Goal: Information Seeking & Learning: Learn about a topic

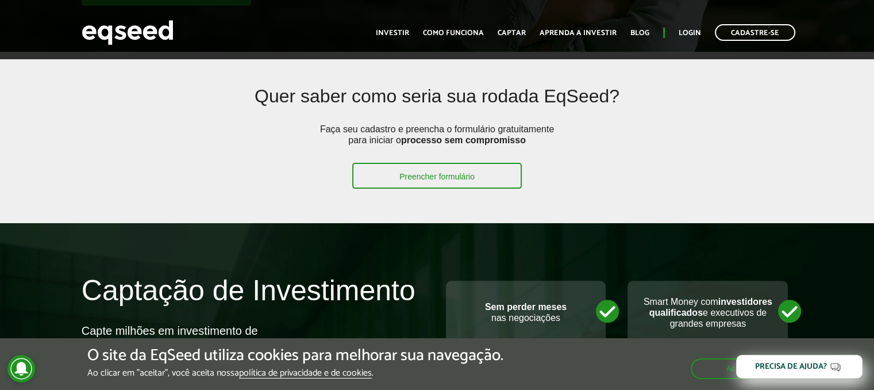
scroll to position [278, 0]
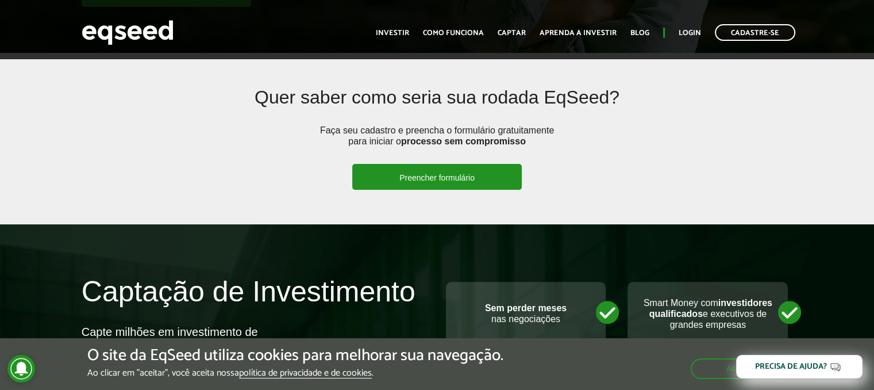
click at [413, 175] on link "Preencher formulário" at bounding box center [437, 177] width 170 height 26
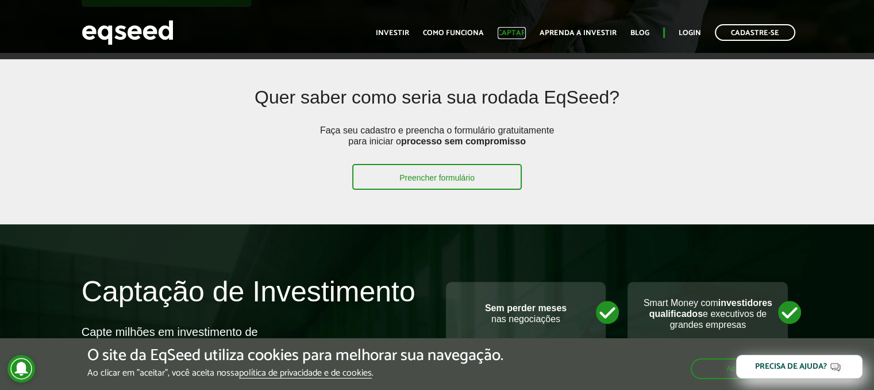
click at [510, 29] on link "Captar" at bounding box center [512, 32] width 28 height 7
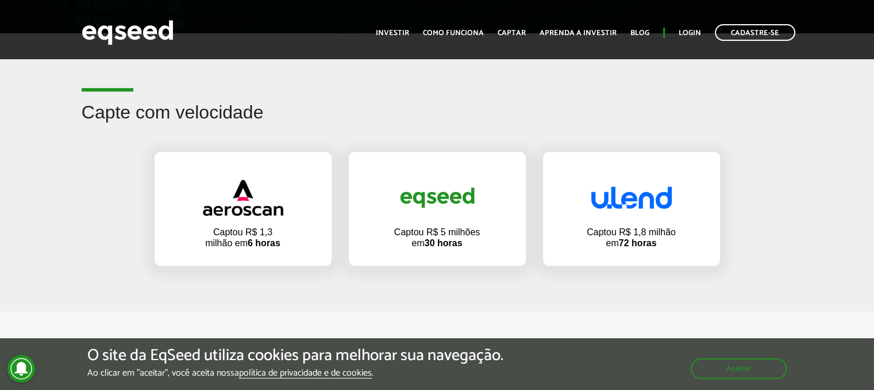
scroll to position [714, 0]
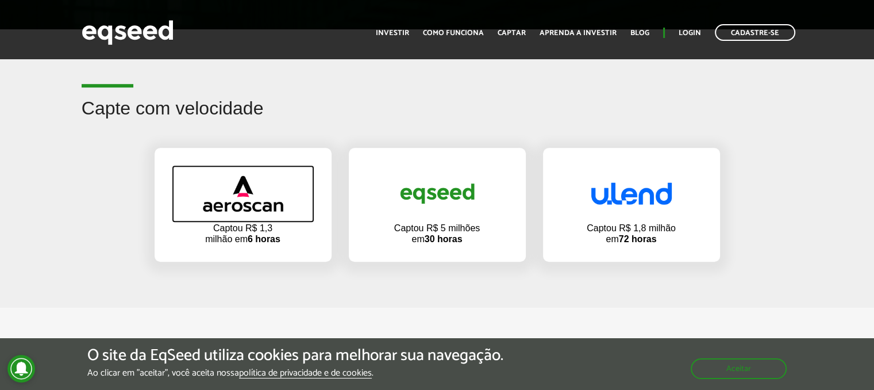
click at [252, 189] on img at bounding box center [243, 193] width 80 height 36
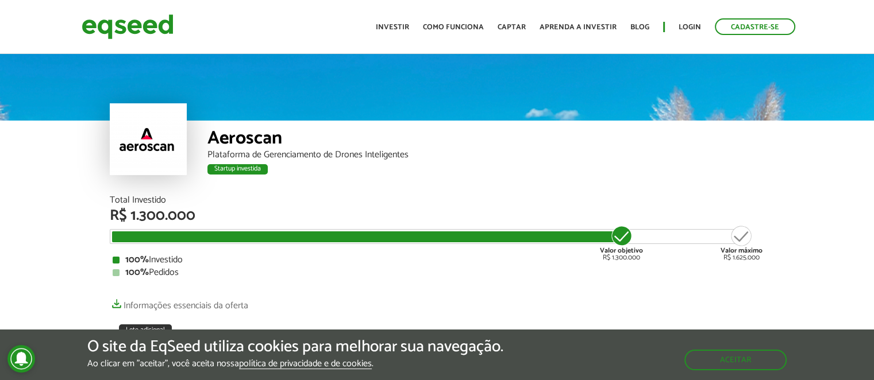
drag, startPoint x: 0, startPoint y: 0, endPoint x: 39, endPoint y: 217, distance: 220.1
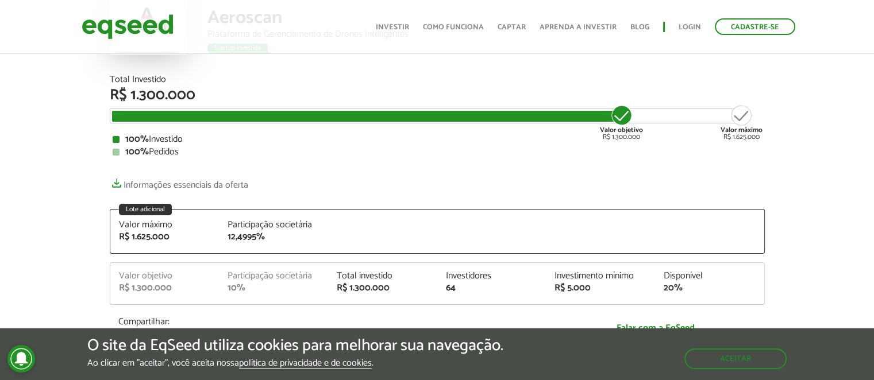
scroll to position [124, 0]
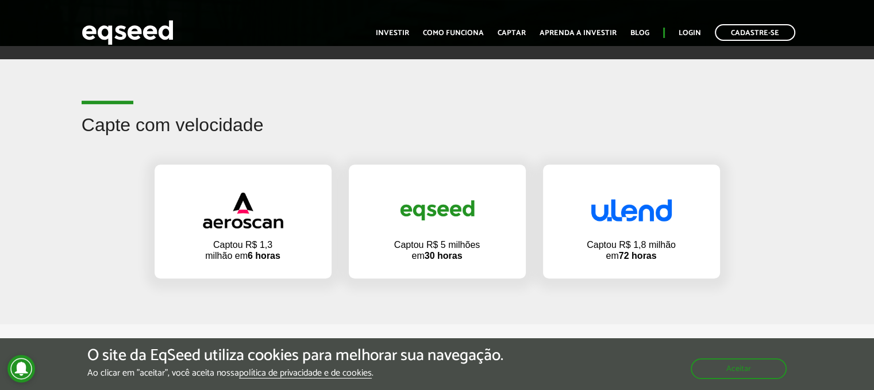
scroll to position [697, 0]
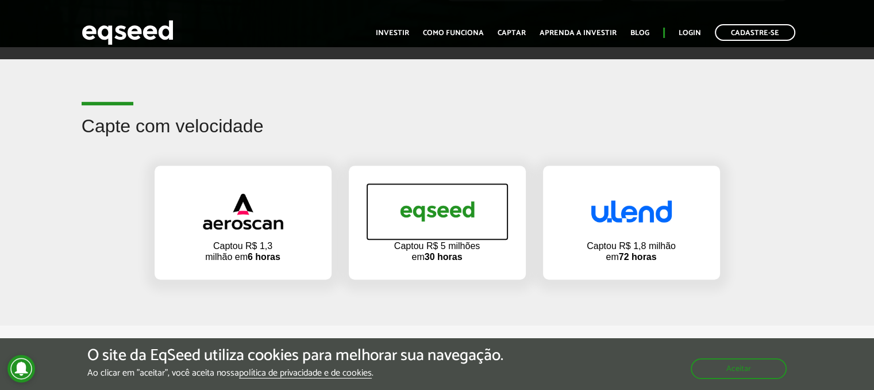
click at [447, 197] on img at bounding box center [437, 211] width 80 height 39
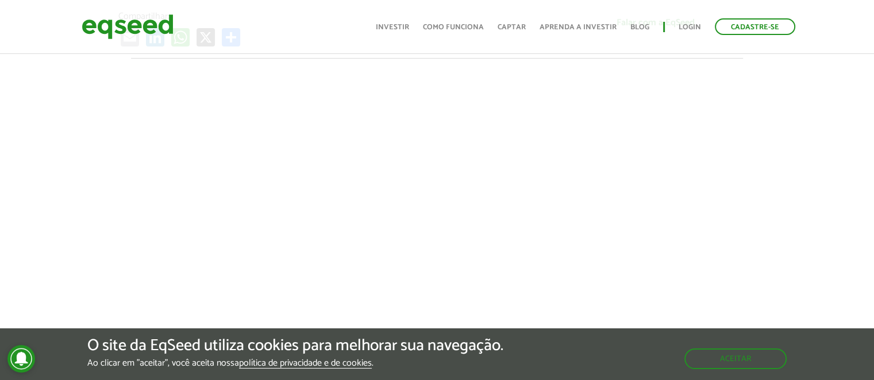
scroll to position [424, 0]
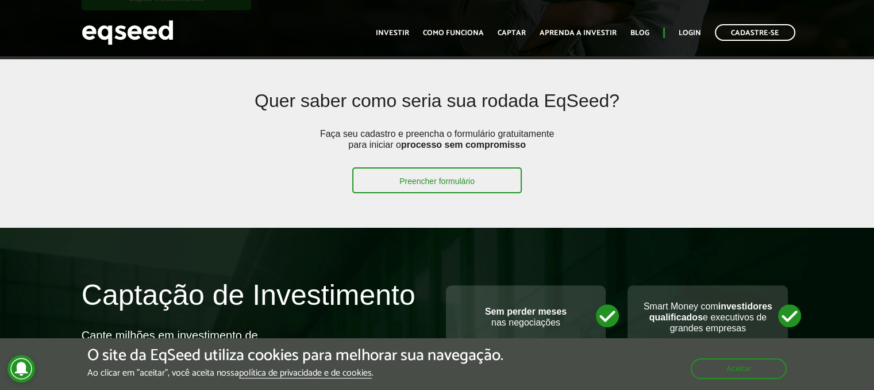
scroll to position [448, 0]
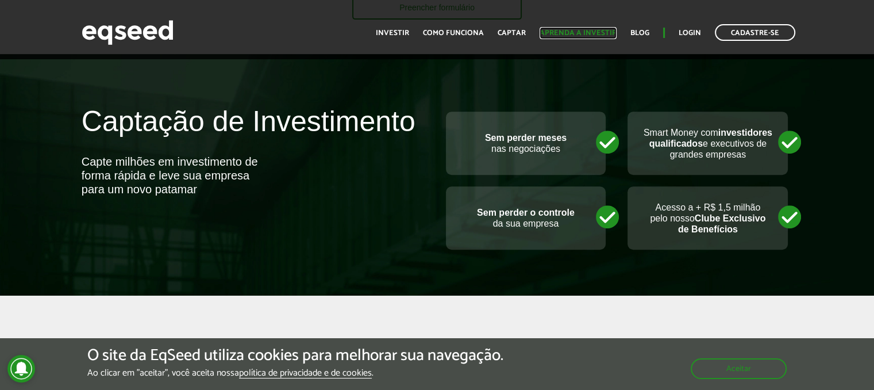
click at [586, 36] on link "Aprenda a investir" at bounding box center [578, 32] width 77 height 7
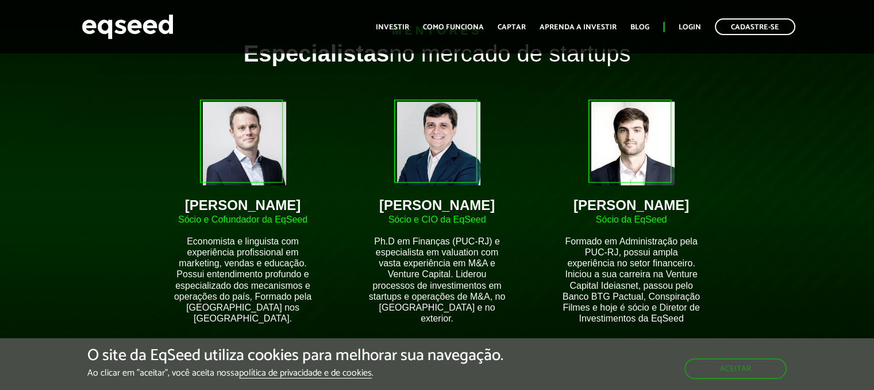
scroll to position [868, 0]
